Goal: Task Accomplishment & Management: Manage account settings

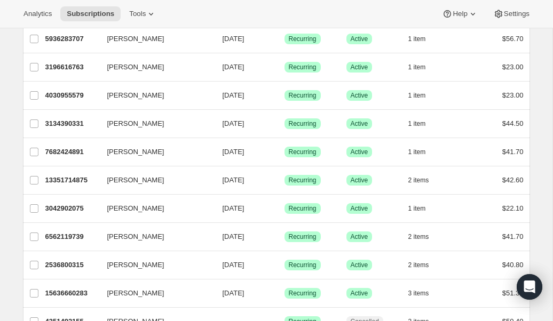
scroll to position [1268, 0]
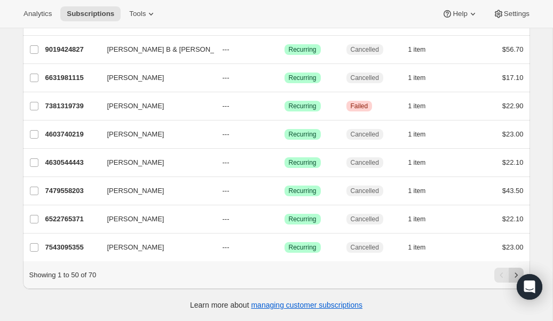
click at [516, 273] on icon "Next" at bounding box center [515, 275] width 11 height 11
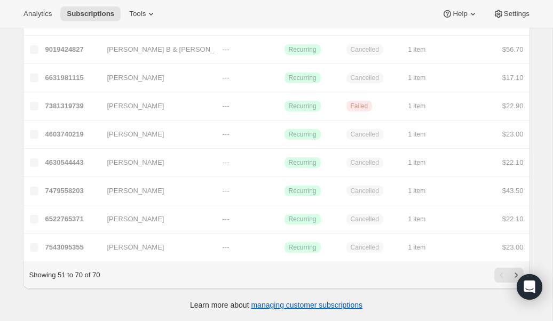
scroll to position [420, 0]
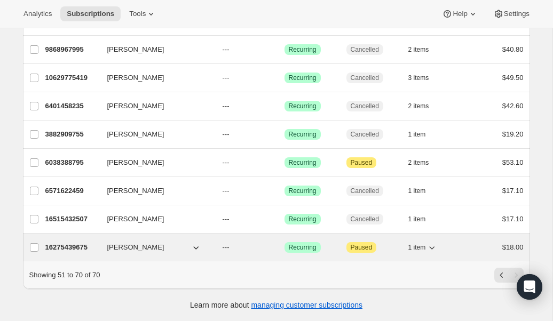
click at [126, 249] on span "[PERSON_NAME]" at bounding box center [135, 247] width 57 height 11
click at [69, 248] on p "16275439675" at bounding box center [71, 247] width 53 height 11
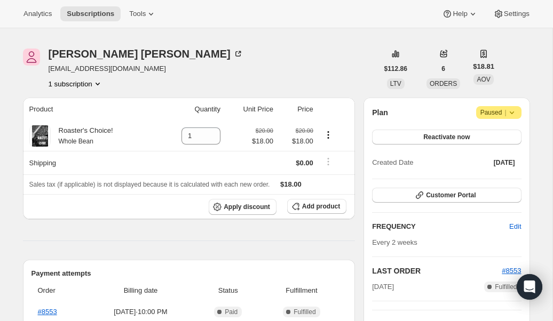
scroll to position [28, 0]
